Goal: Task Accomplishment & Management: Complete application form

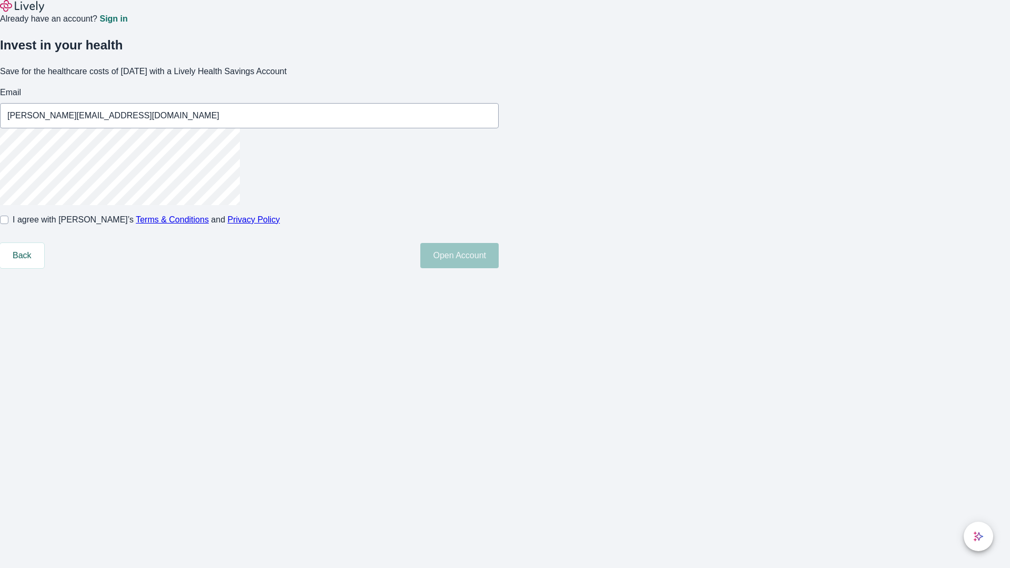
click at [8, 224] on input "I agree with Lively’s Terms & Conditions and Privacy Policy" at bounding box center [4, 220] width 8 height 8
checkbox input "true"
click at [499, 268] on button "Open Account" at bounding box center [460, 255] width 78 height 25
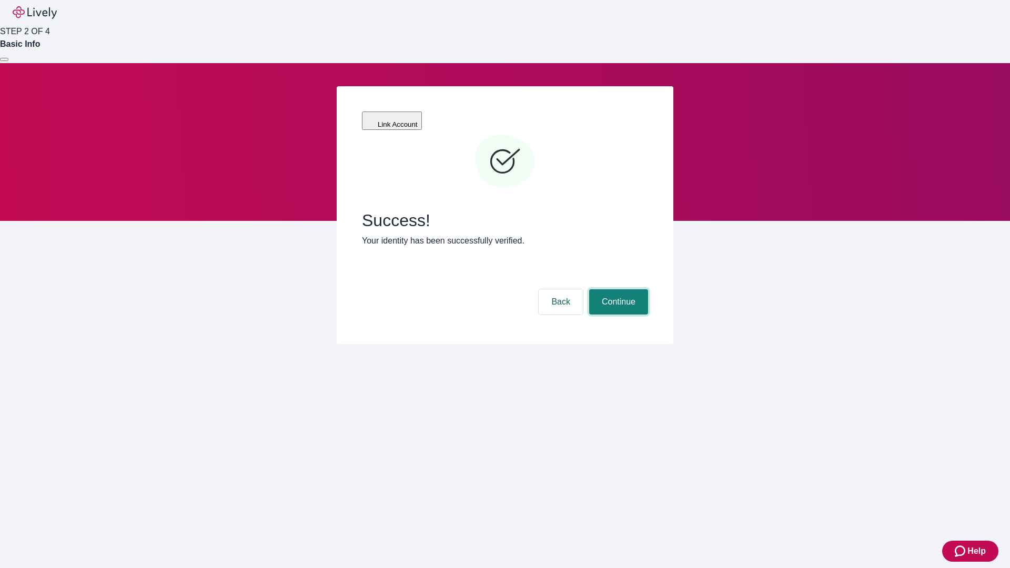
click at [617, 289] on button "Continue" at bounding box center [618, 301] width 59 height 25
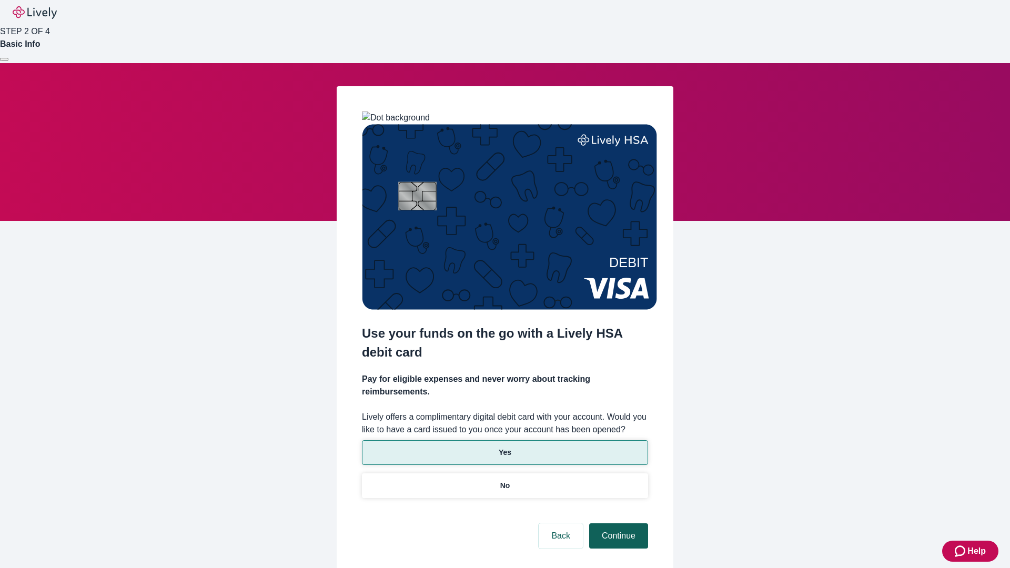
click at [505, 481] on p "No" at bounding box center [506, 486] width 10 height 11
click at [617, 524] on button "Continue" at bounding box center [618, 536] width 59 height 25
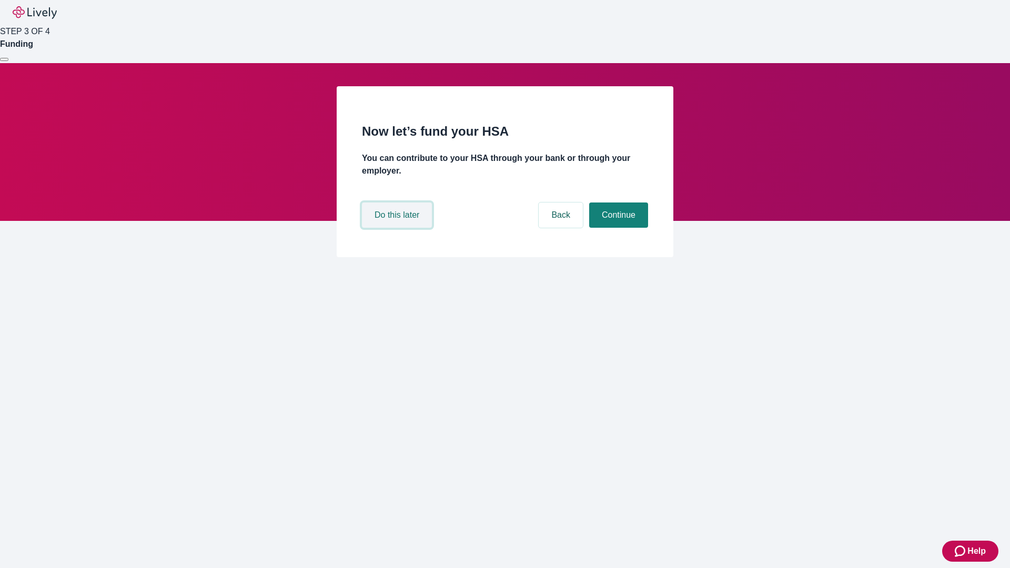
click at [398, 228] on button "Do this later" at bounding box center [397, 215] width 70 height 25
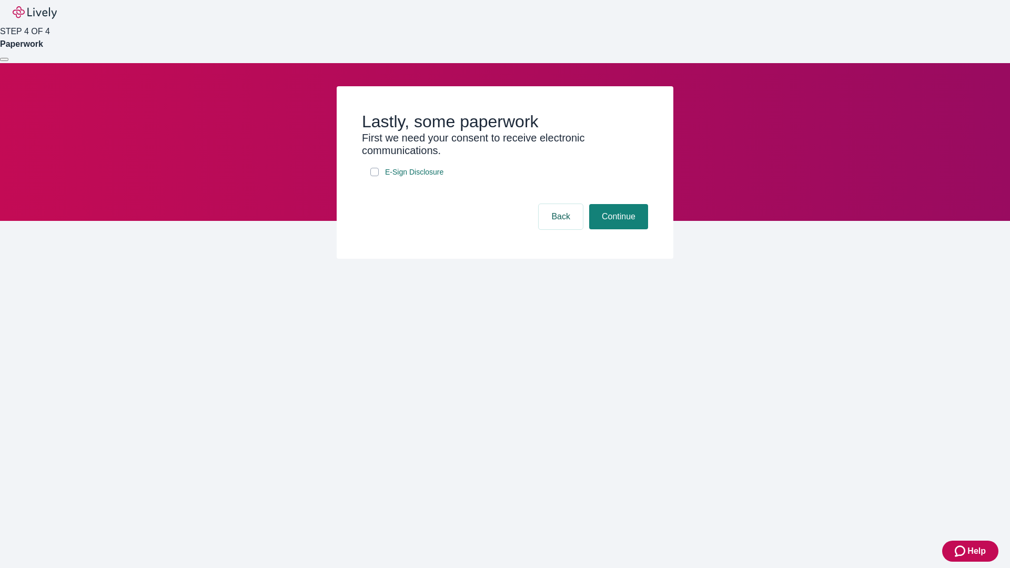
click at [375, 176] on input "E-Sign Disclosure" at bounding box center [375, 172] width 8 height 8
checkbox input "true"
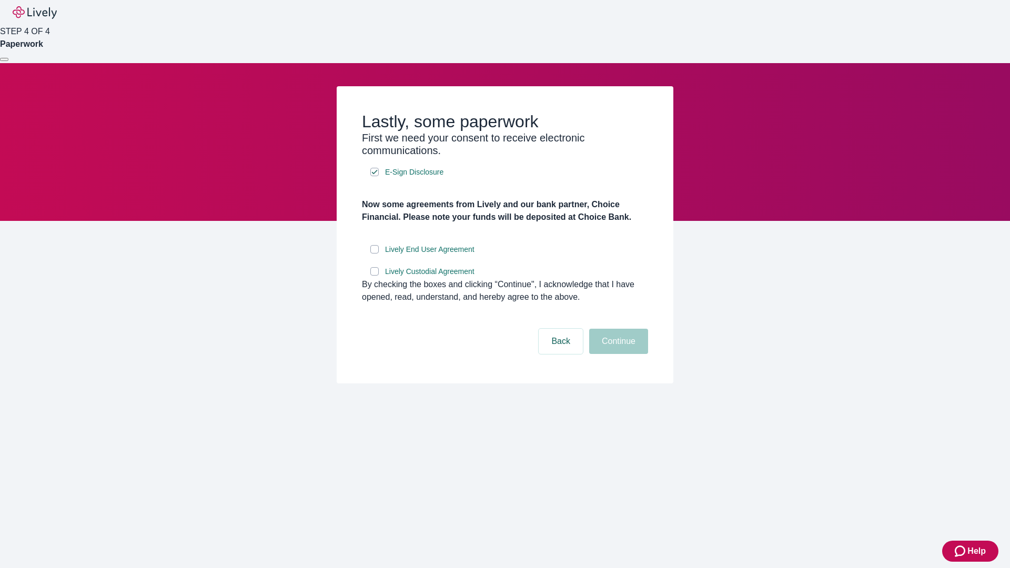
click at [375, 254] on input "Lively End User Agreement" at bounding box center [375, 249] width 8 height 8
checkbox input "true"
click at [375, 276] on input "Lively Custodial Agreement" at bounding box center [375, 271] width 8 height 8
checkbox input "true"
click at [617, 354] on button "Continue" at bounding box center [618, 341] width 59 height 25
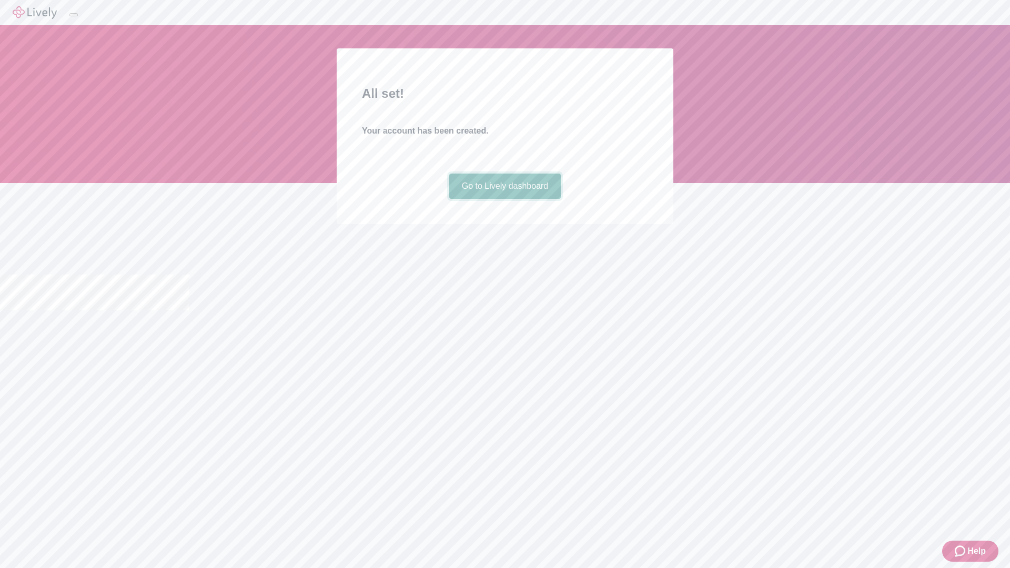
click at [505, 199] on link "Go to Lively dashboard" at bounding box center [505, 186] width 112 height 25
